Goal: Information Seeking & Learning: Learn about a topic

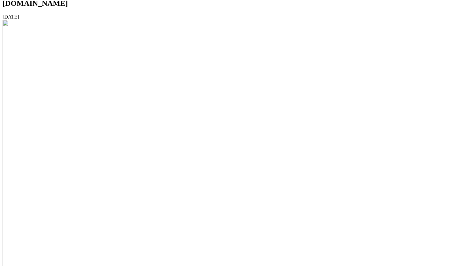
scroll to position [12, 0]
click at [226, 133] on img at bounding box center [323, 244] width 640 height 458
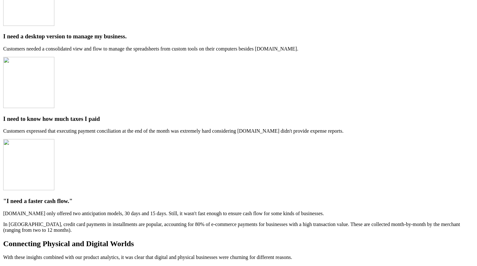
scroll to position [1223, 0]
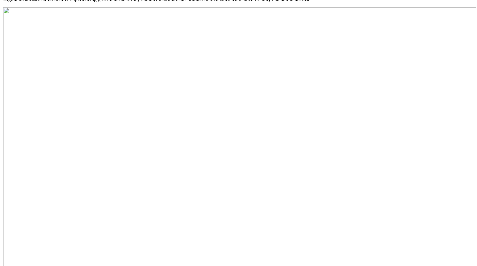
scroll to position [1295, 0]
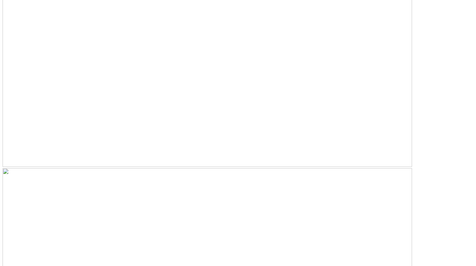
scroll to position [2505, 0]
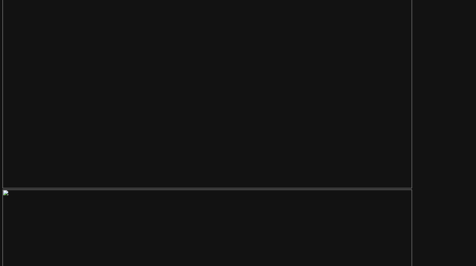
scroll to position [2502, 0]
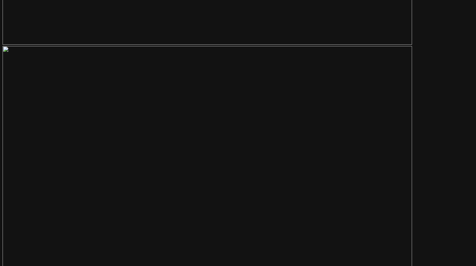
scroll to position [2335, 0]
